Goal: Task Accomplishment & Management: Manage account settings

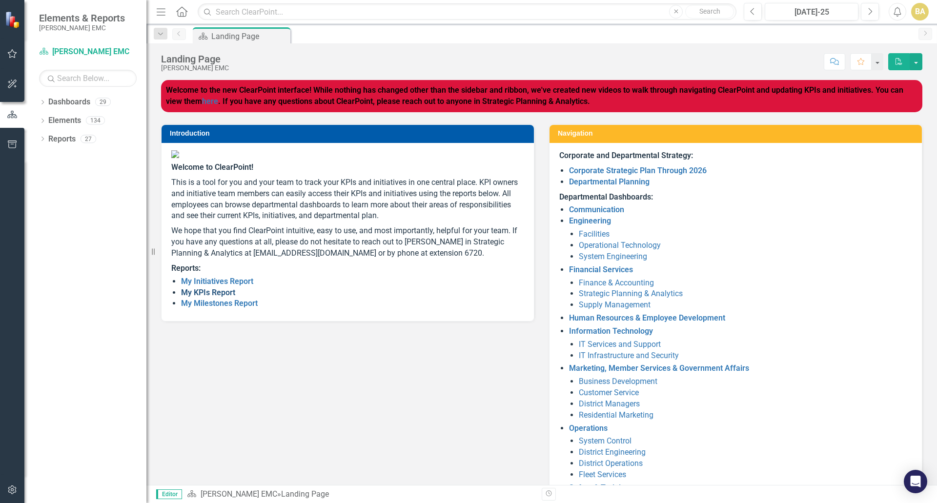
click at [195, 297] on link "My KPIs Report" at bounding box center [208, 292] width 54 height 9
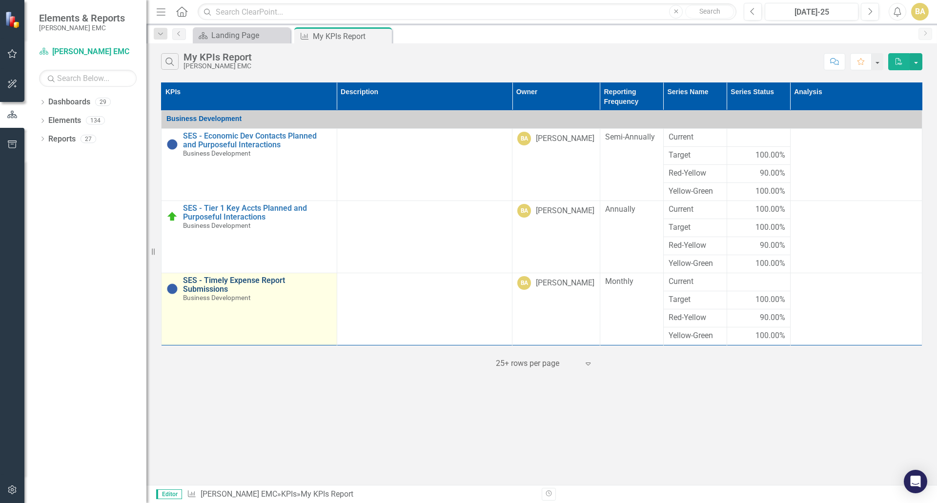
click at [278, 278] on link "SES - Timely Expense Report Submissions" at bounding box center [257, 284] width 149 height 17
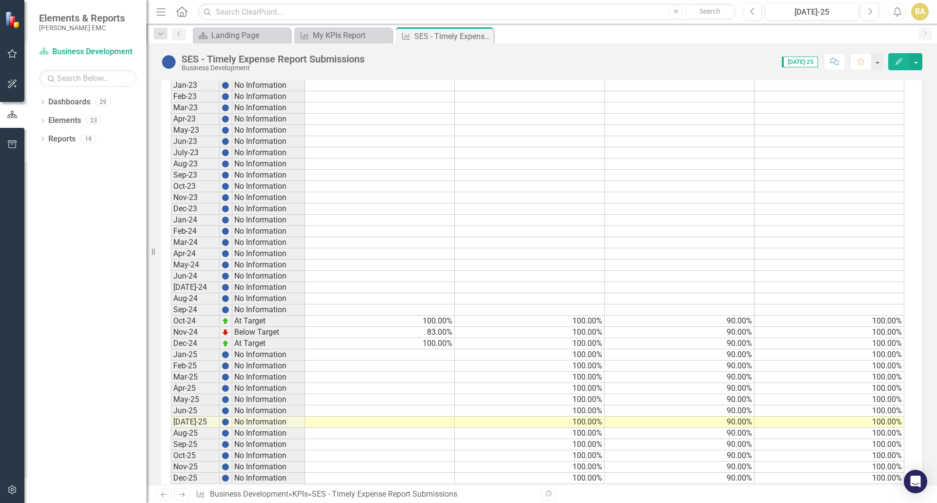
scroll to position [871, 0]
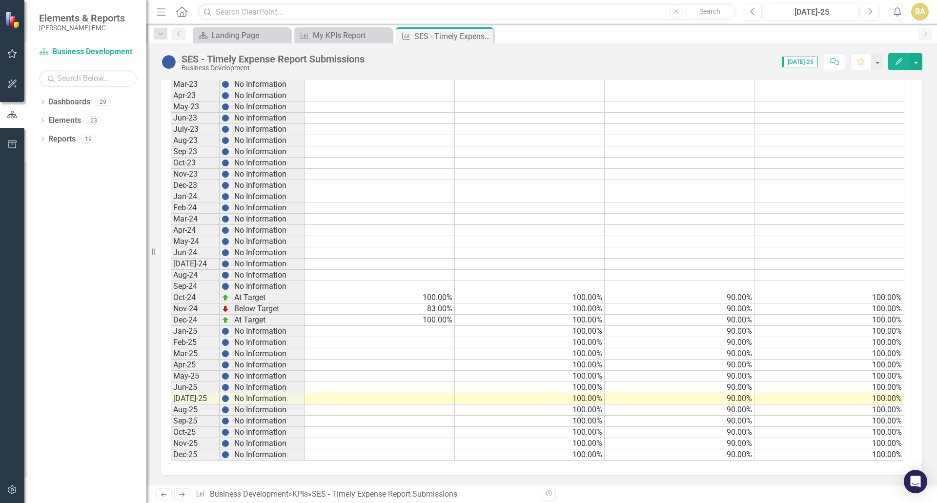
click at [433, 332] on td at bounding box center [380, 331] width 150 height 11
click at [436, 313] on td "83.00%" at bounding box center [380, 309] width 150 height 11
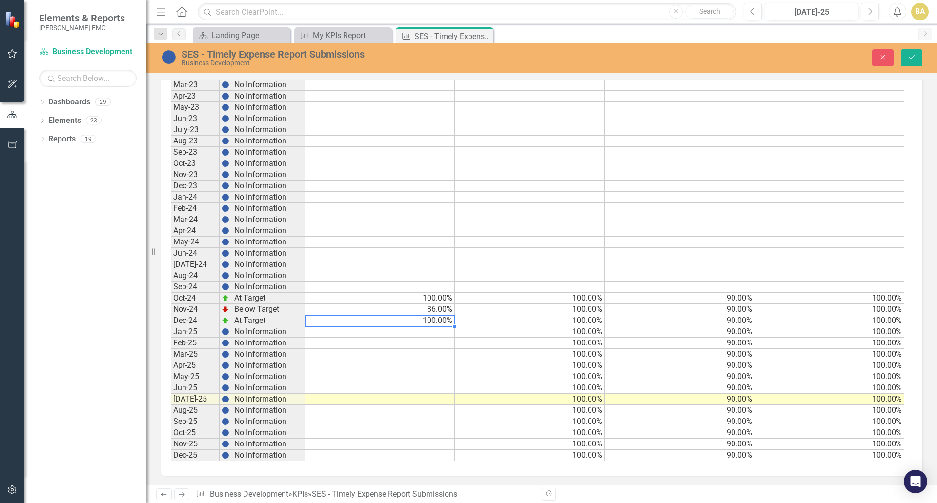
click at [435, 327] on div at bounding box center [380, 326] width 150 height 1
click at [435, 333] on td at bounding box center [380, 332] width 150 height 11
type textarea "100"
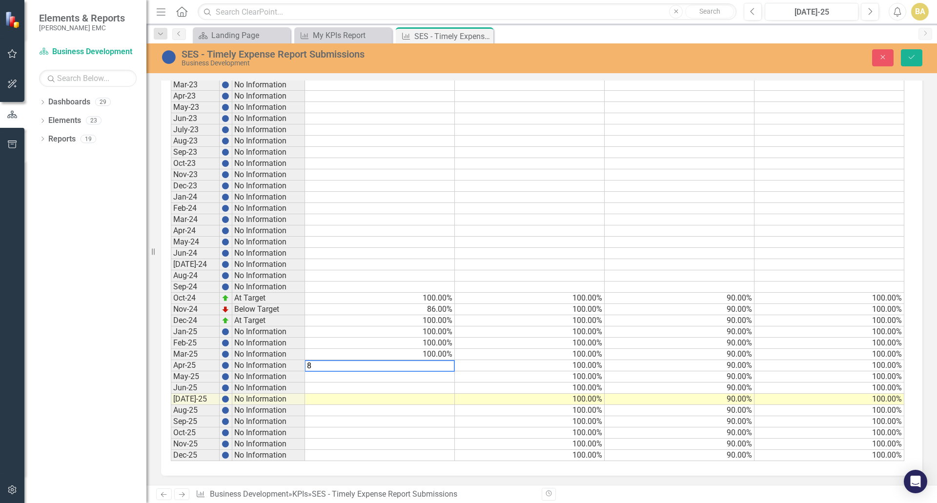
type textarea "80"
type textarea "1"
type textarea "80"
type textarea "100"
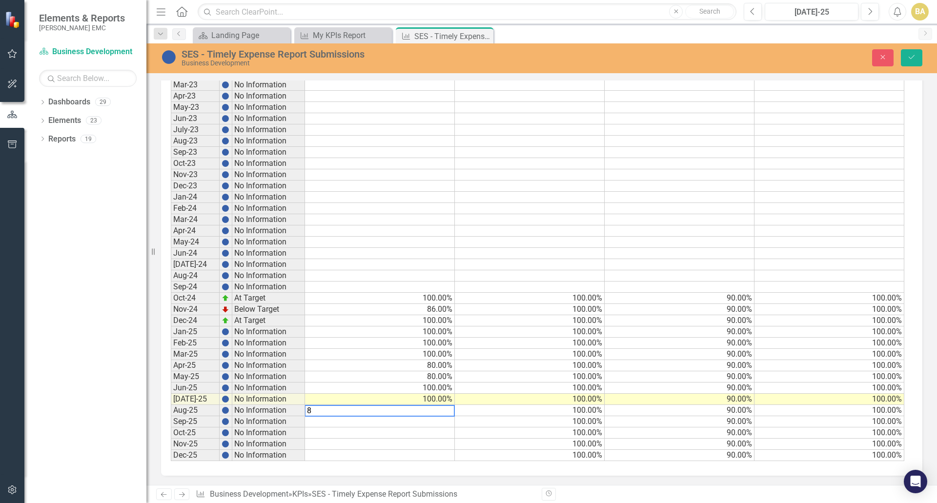
type textarea "80"
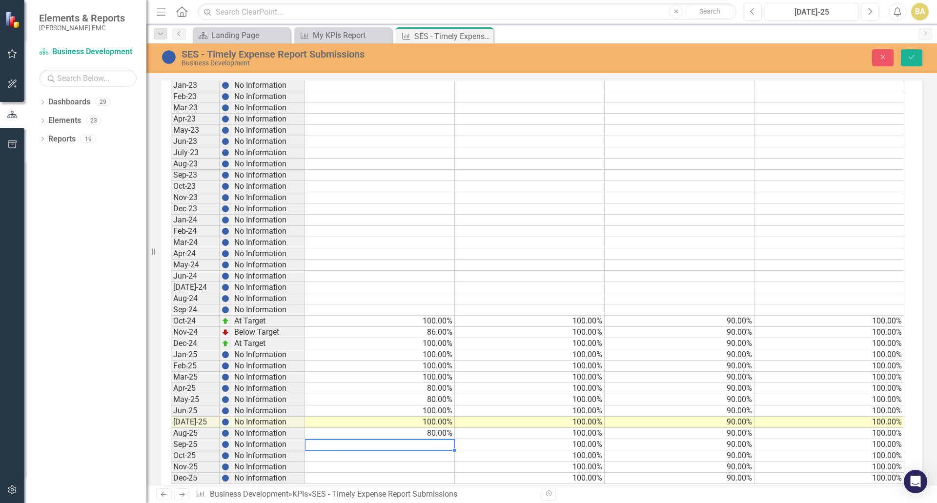
scroll to position [871, 0]
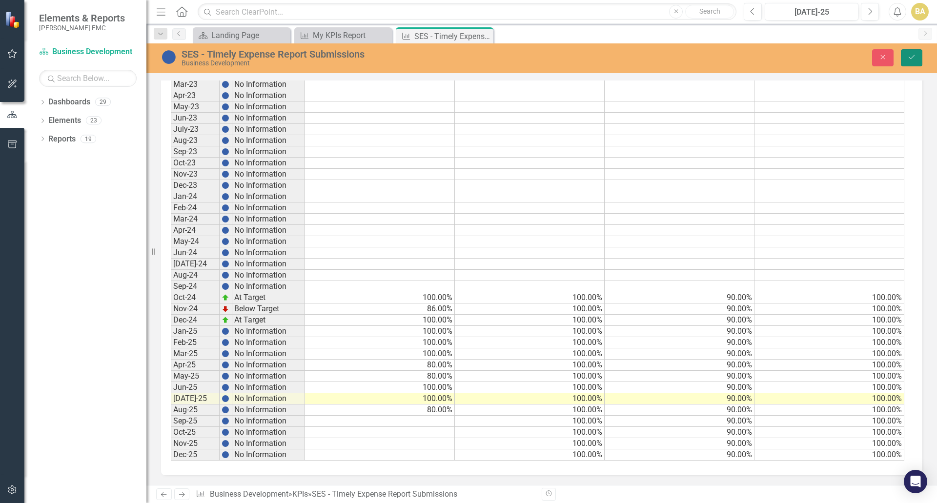
click at [911, 59] on icon "Save" at bounding box center [911, 57] width 9 height 7
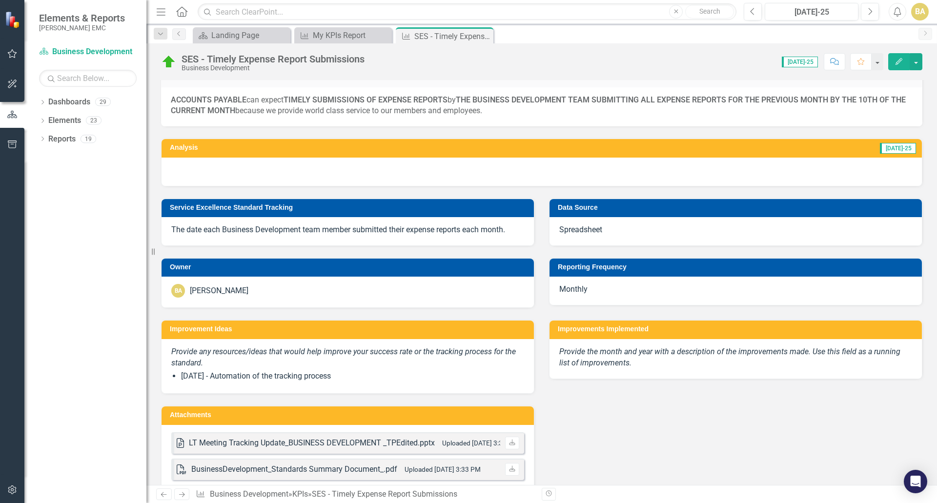
scroll to position [0, 0]
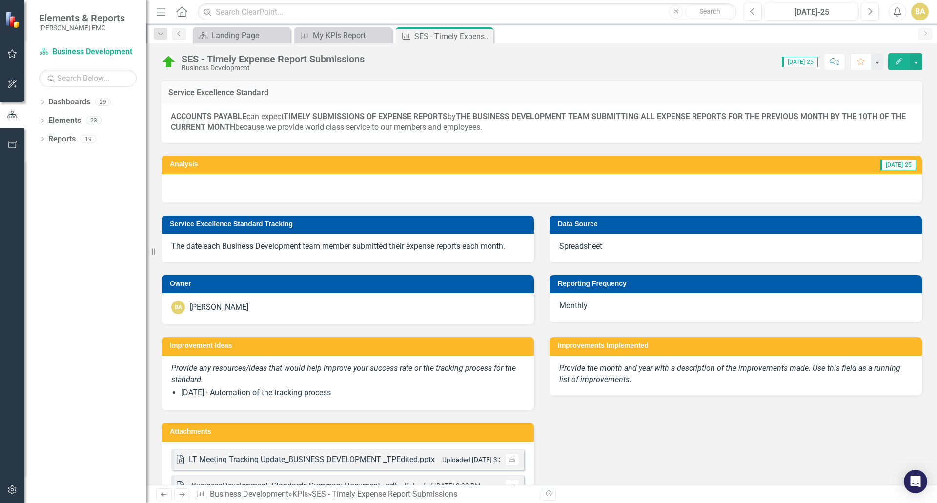
click at [771, 183] on div at bounding box center [542, 188] width 760 height 28
click at [897, 165] on span "[DATE]-25" at bounding box center [898, 165] width 36 height 11
click at [899, 62] on icon "Edit" at bounding box center [899, 61] width 9 height 7
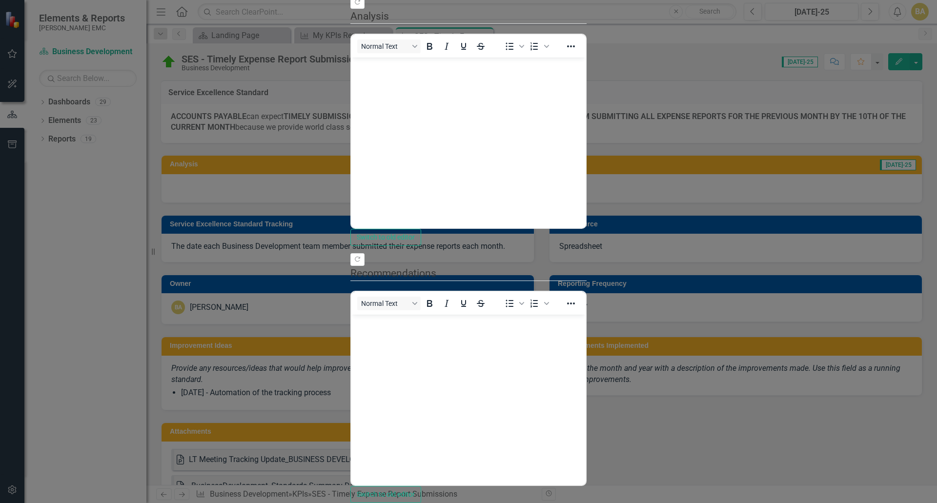
click at [362, 56] on div "Normal Text To open the popup, press Shift+Enter To open the popup, press Shift…" at bounding box center [468, 46] width 234 height 19
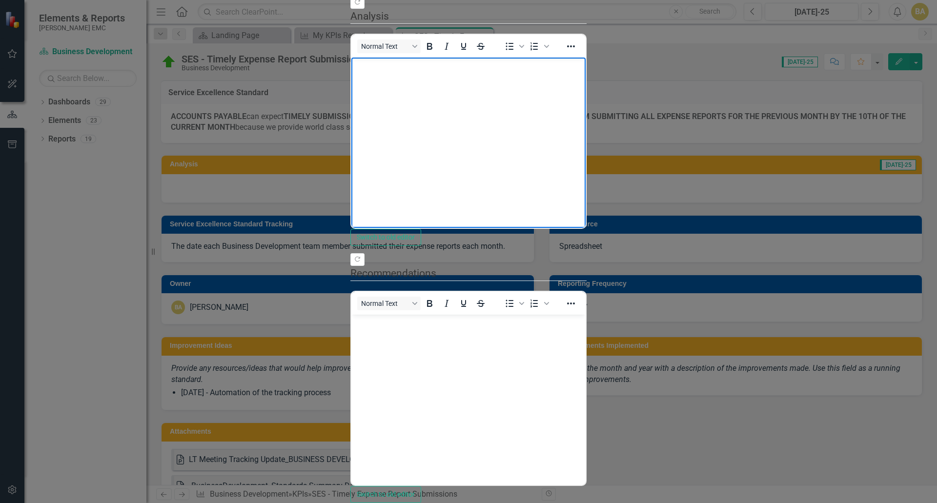
click at [394, 85] on body "Rich Text Area. Press ALT-0 for help." at bounding box center [468, 131] width 234 height 146
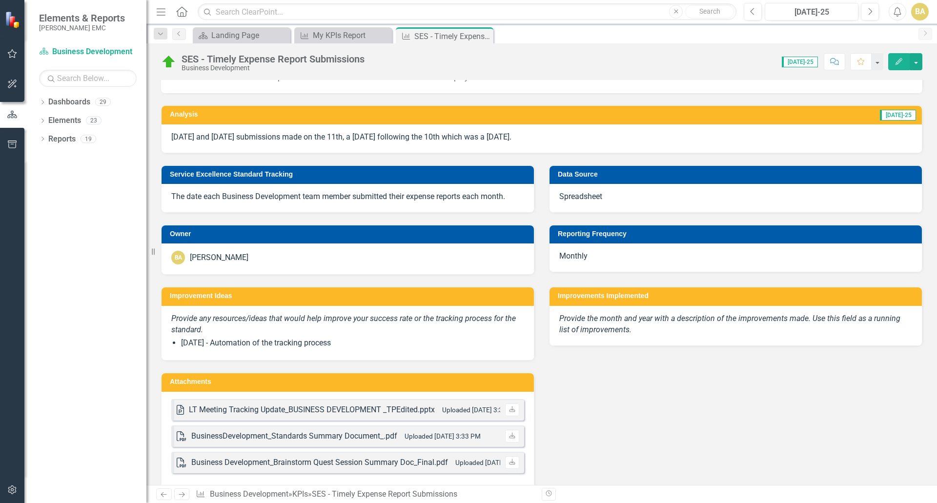
scroll to position [0, 0]
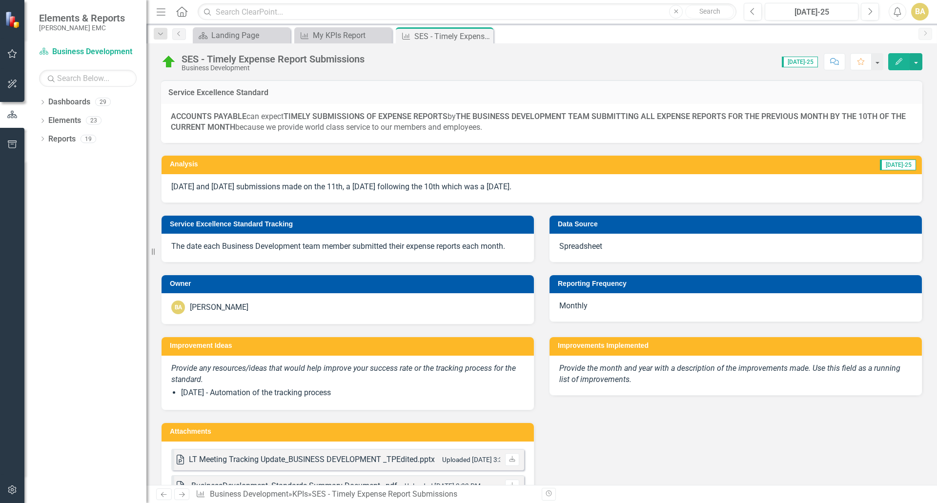
click at [894, 60] on button "Edit" at bounding box center [898, 61] width 21 height 17
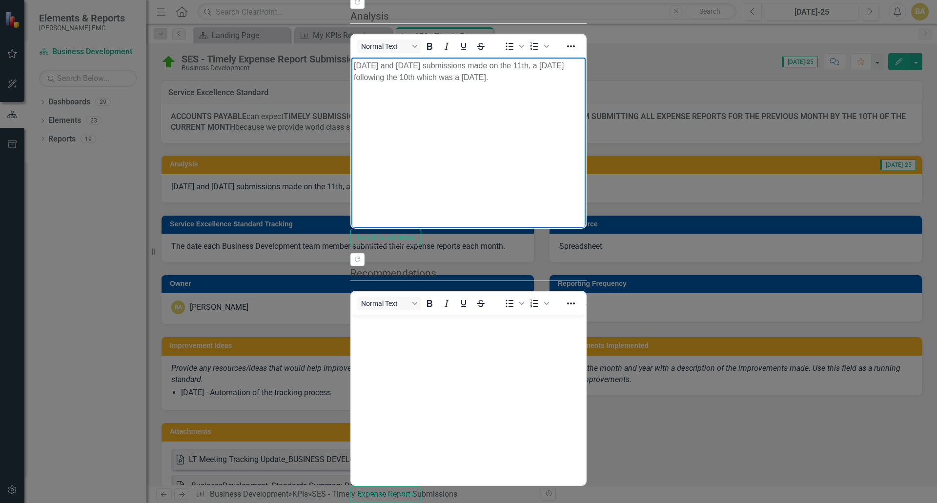
click at [583, 67] on p "[DATE] and [DATE] submissions made on the 11th, a [DATE] following the 10th whi…" at bounding box center [468, 71] width 229 height 23
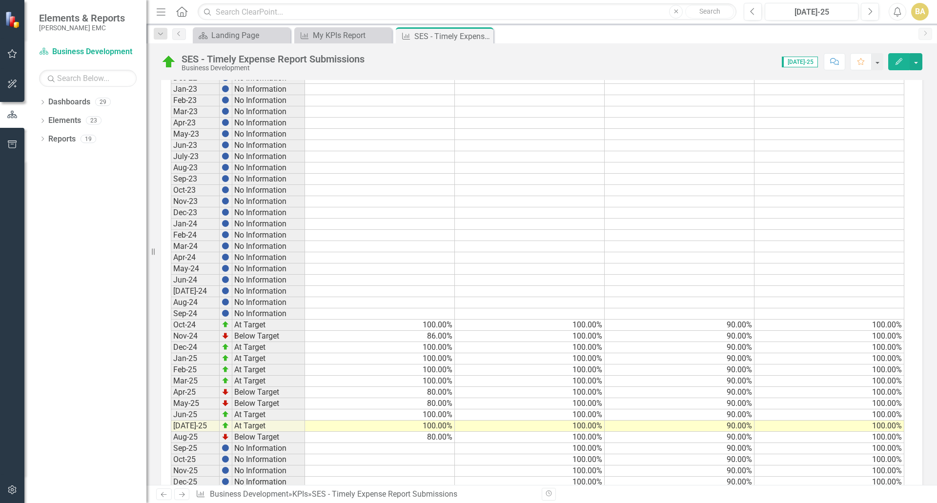
scroll to position [886, 0]
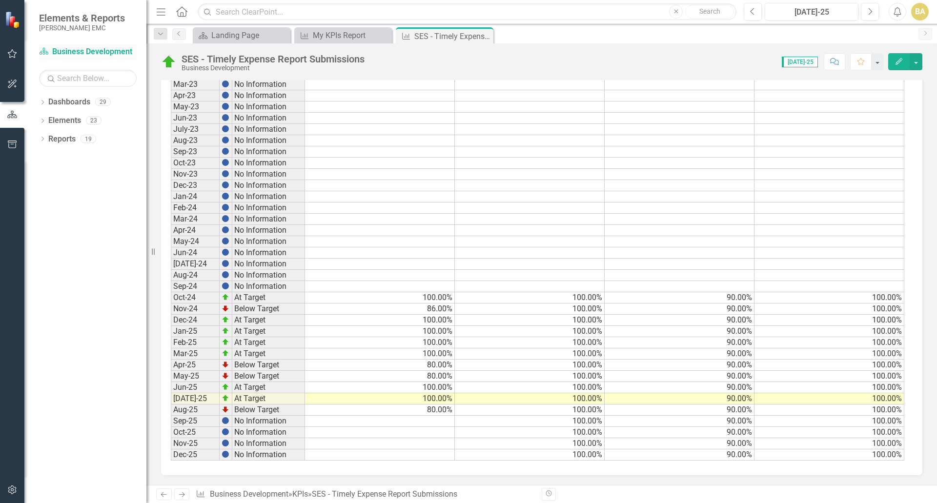
click at [105, 47] on link "Dashboard Business Development" at bounding box center [88, 51] width 98 height 11
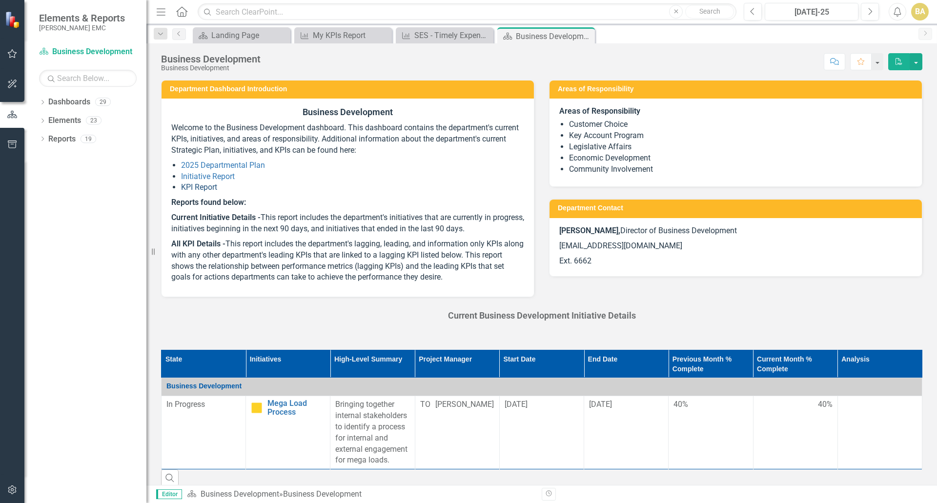
click at [202, 187] on link "KPI Report" at bounding box center [199, 187] width 36 height 9
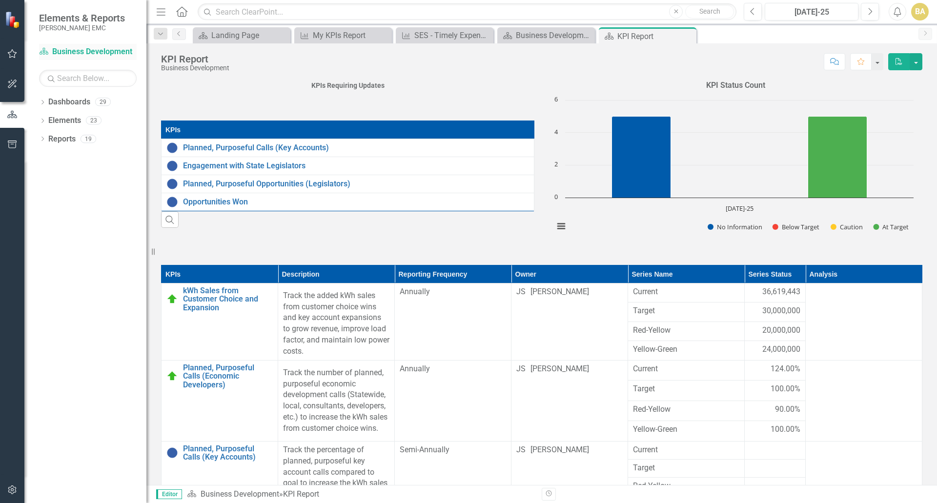
click at [106, 53] on link "Dashboard Business Development" at bounding box center [88, 51] width 98 height 11
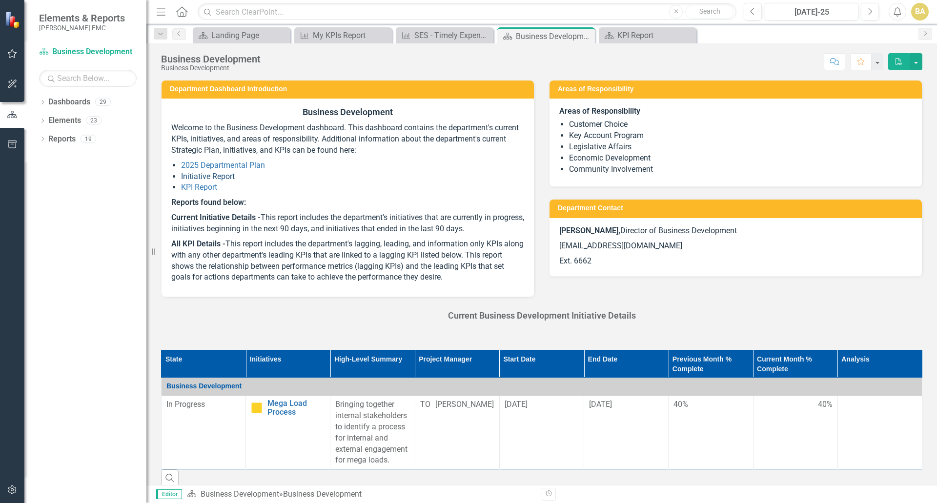
click at [206, 176] on link "Initiative Report" at bounding box center [208, 176] width 54 height 9
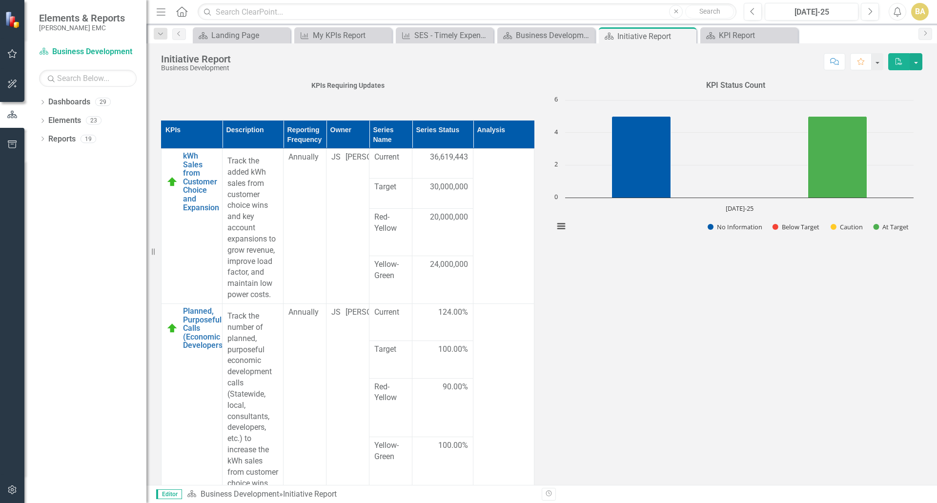
scroll to position [488, 0]
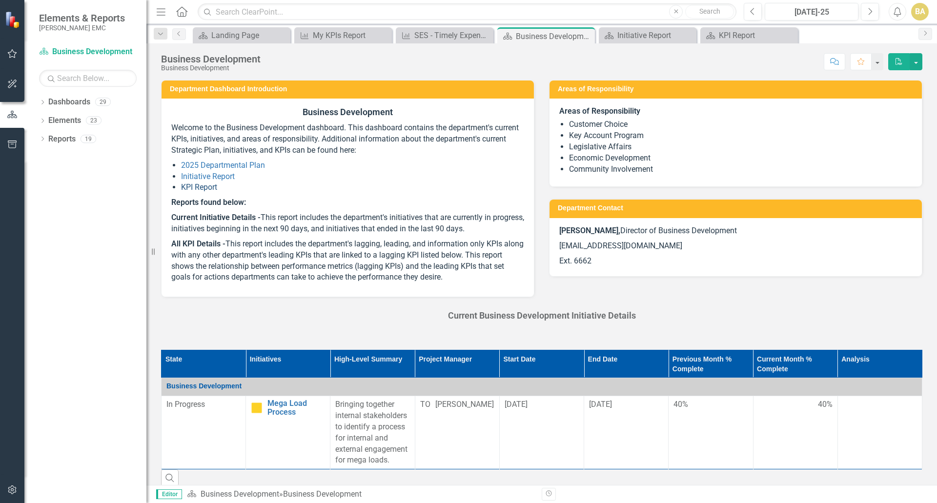
click at [205, 184] on link "KPI Report" at bounding box center [199, 187] width 36 height 9
click at [10, 23] on img at bounding box center [13, 19] width 18 height 18
click at [452, 35] on div "SES - Timely Expense Report Submissions" at bounding box center [446, 35] width 64 height 12
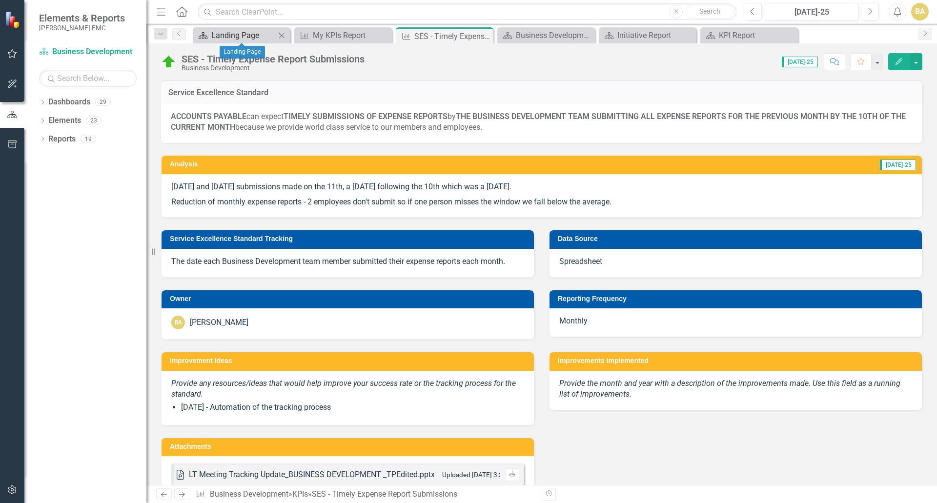
click at [242, 33] on div "Landing Page" at bounding box center [243, 35] width 64 height 12
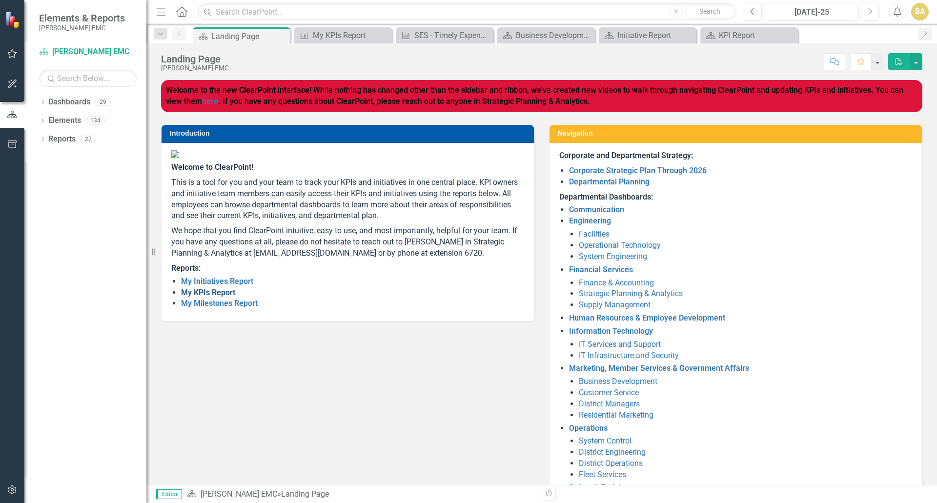
click at [210, 297] on link "My KPIs Report" at bounding box center [208, 292] width 54 height 9
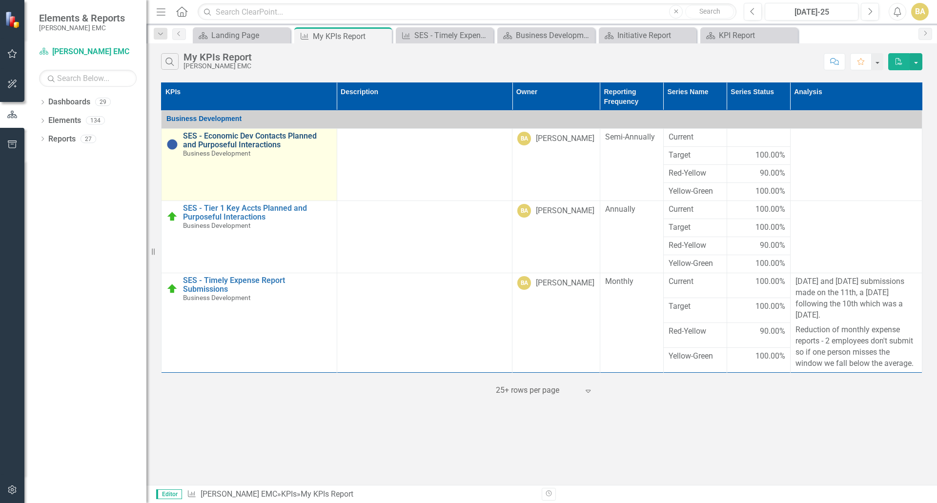
click at [241, 144] on link "SES - Economic Dev Contacts Planned and Purposeful Interactions" at bounding box center [257, 140] width 149 height 17
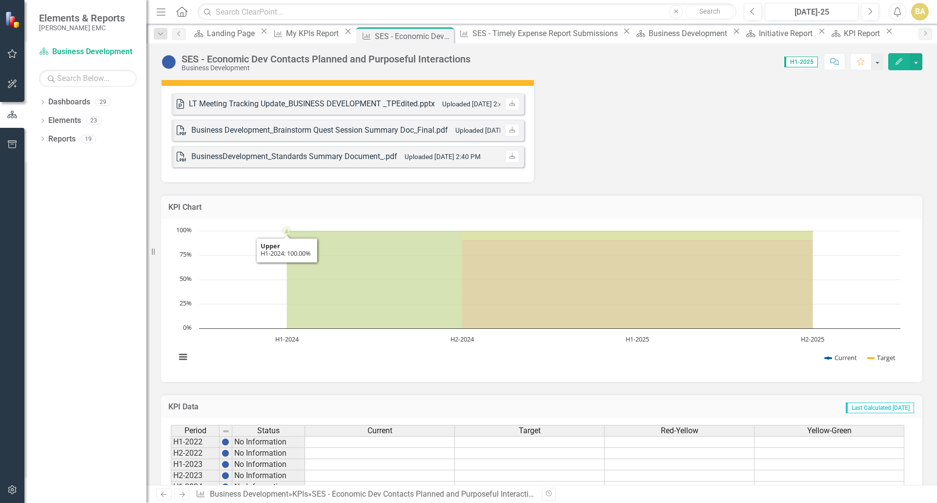
scroll to position [407, 0]
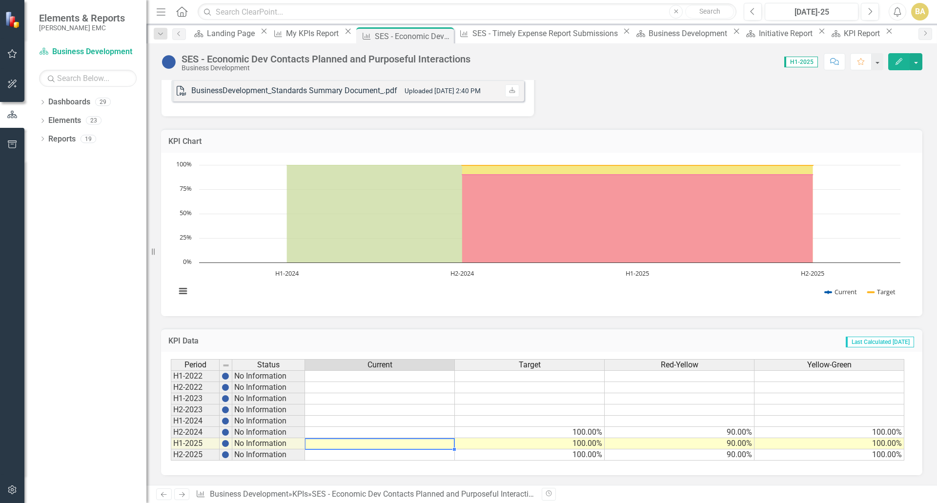
click at [359, 442] on td at bounding box center [380, 443] width 150 height 11
click at [413, 442] on td at bounding box center [380, 443] width 150 height 11
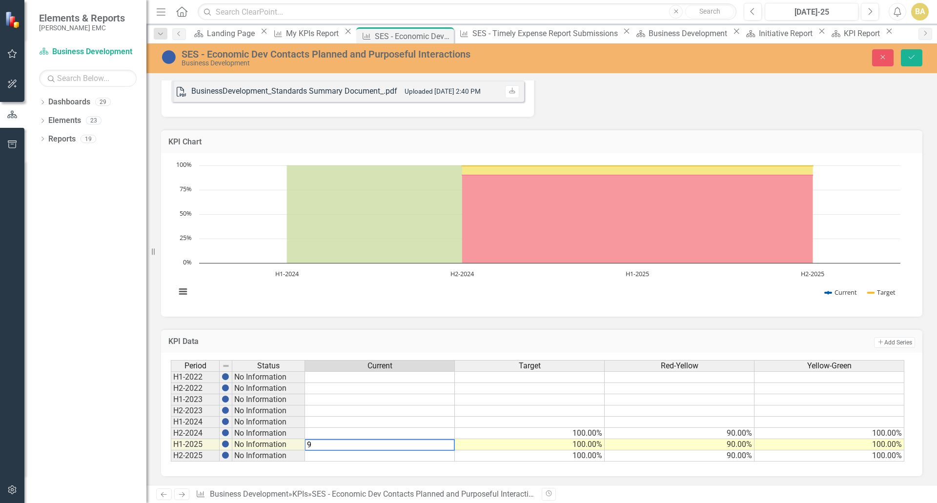
type textarea "92"
click at [904, 62] on button "Save" at bounding box center [911, 57] width 21 height 17
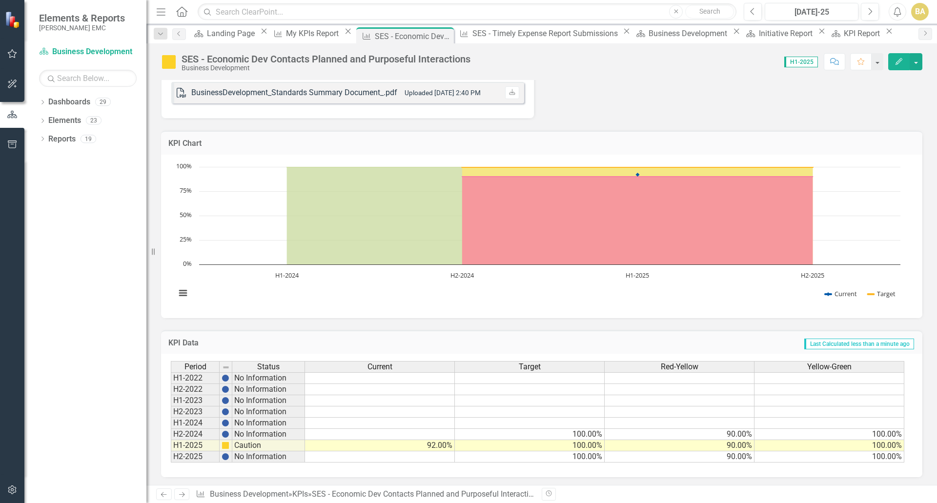
scroll to position [407, 0]
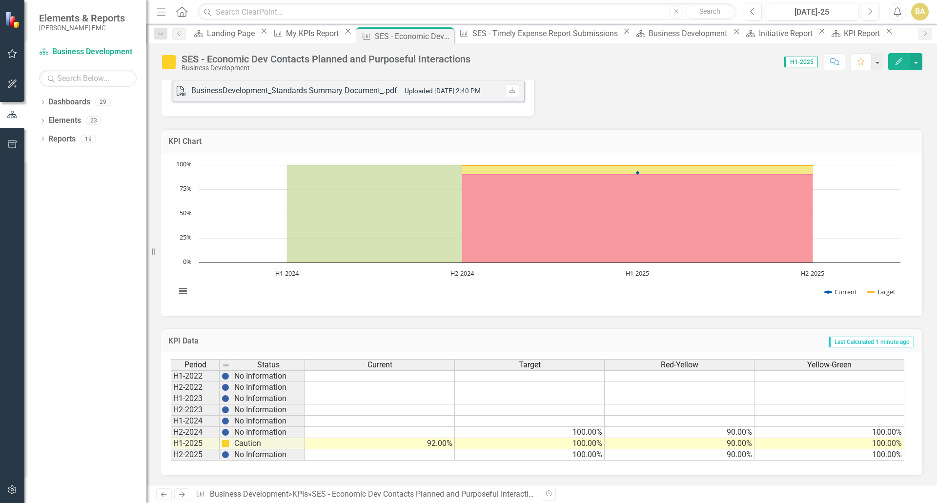
click at [433, 443] on td "92.00%" at bounding box center [380, 443] width 150 height 11
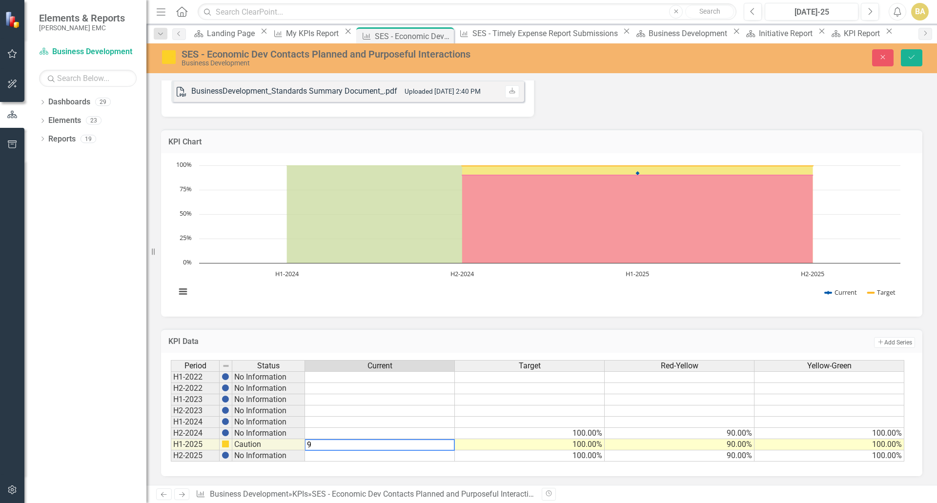
type textarea "97"
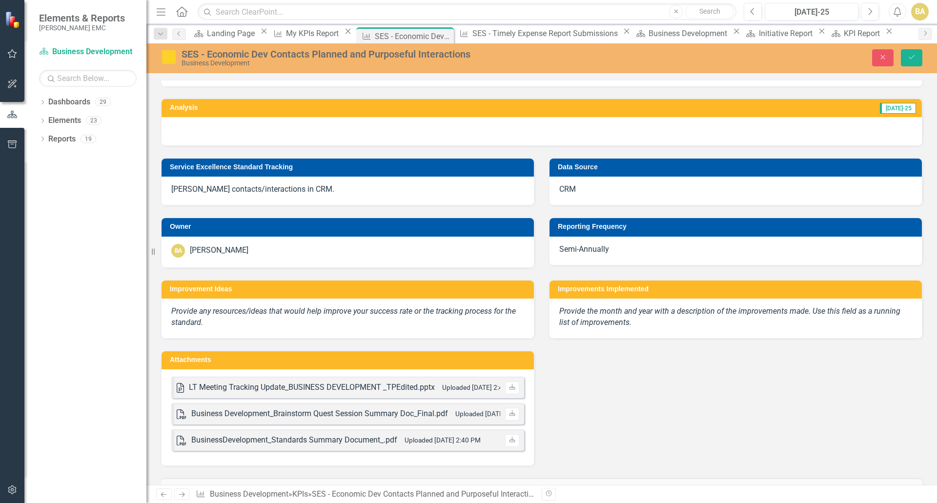
scroll to position [0, 0]
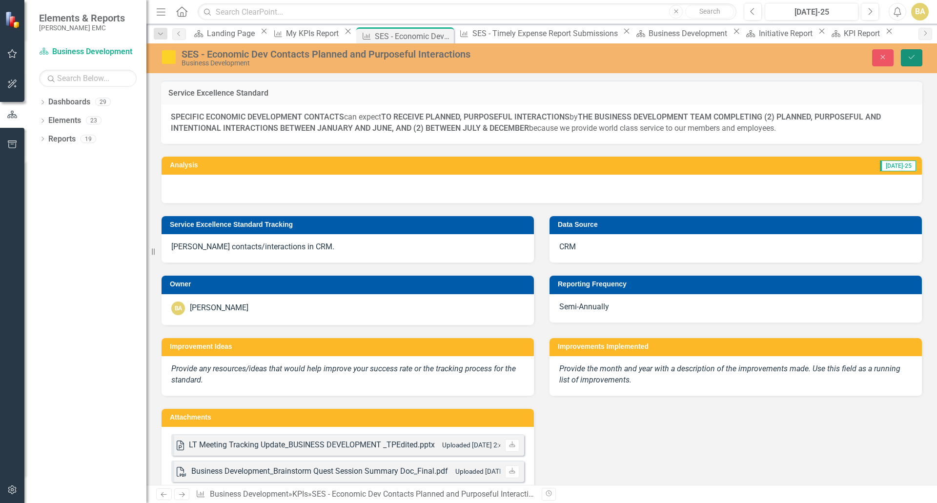
click at [909, 61] on icon "Save" at bounding box center [911, 57] width 9 height 7
